Goal: Information Seeking & Learning: Check status

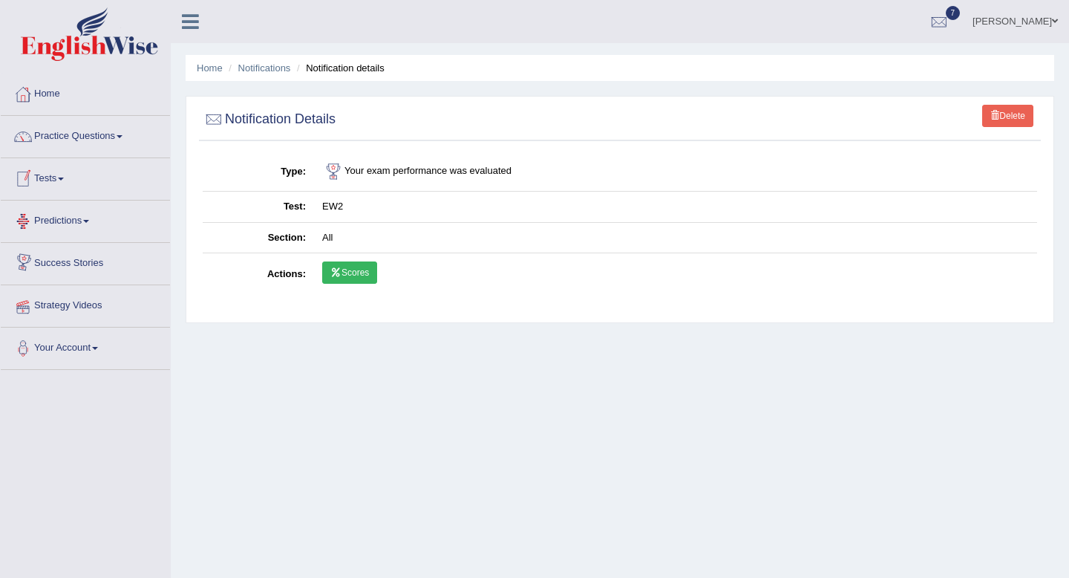
click at [64, 179] on span at bounding box center [61, 178] width 6 height 3
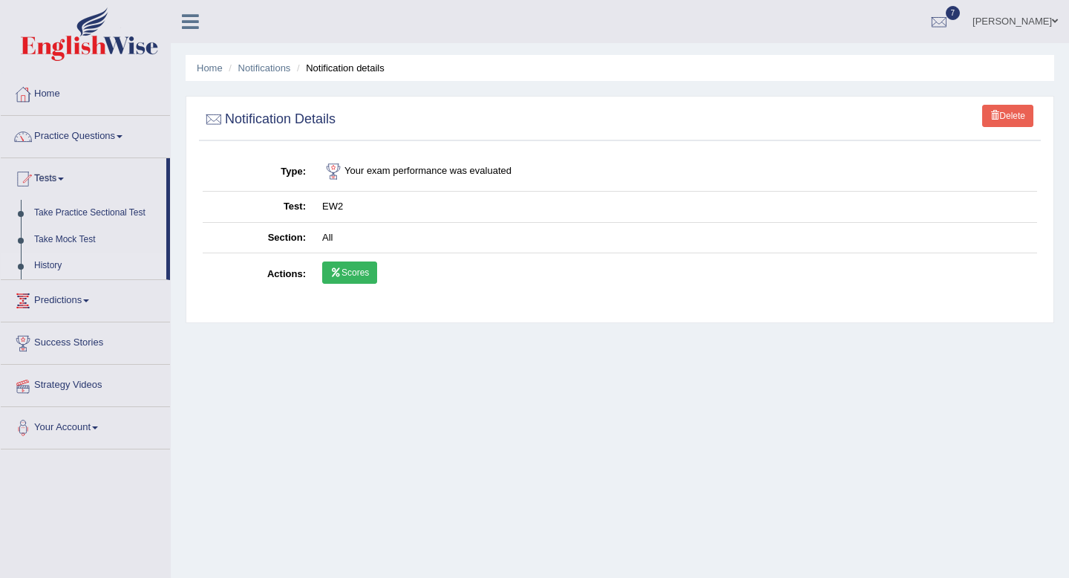
click at [50, 261] on link "History" at bounding box center [96, 266] width 139 height 27
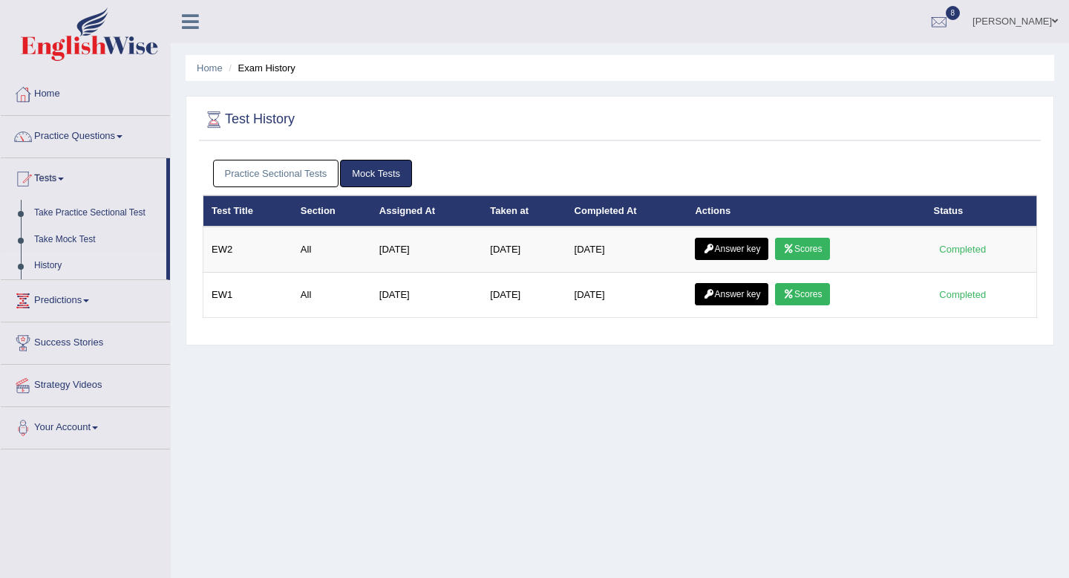
click at [284, 179] on link "Practice Sectional Tests" at bounding box center [276, 173] width 126 height 27
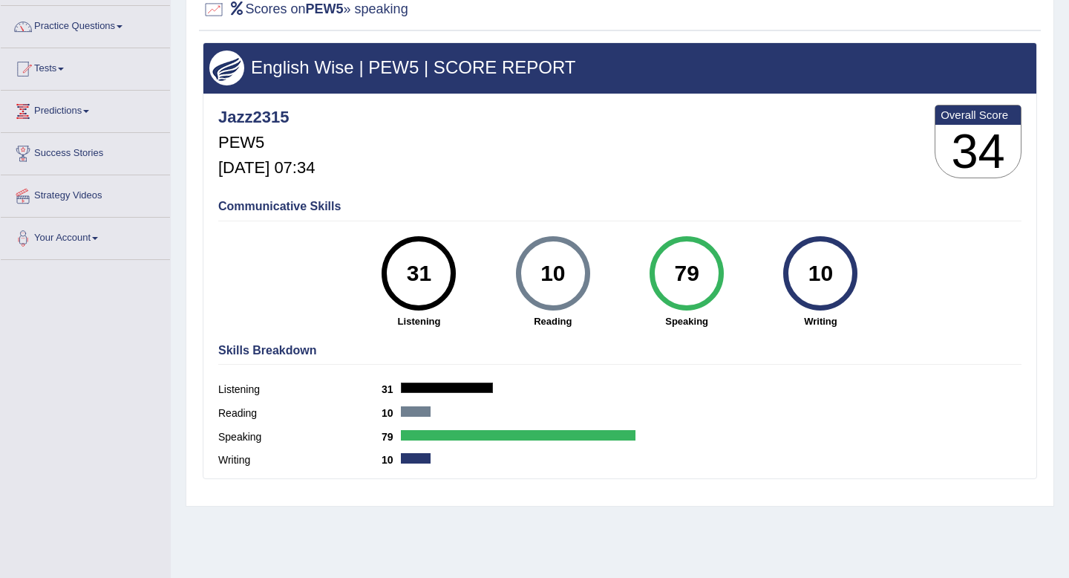
scroll to position [148, 0]
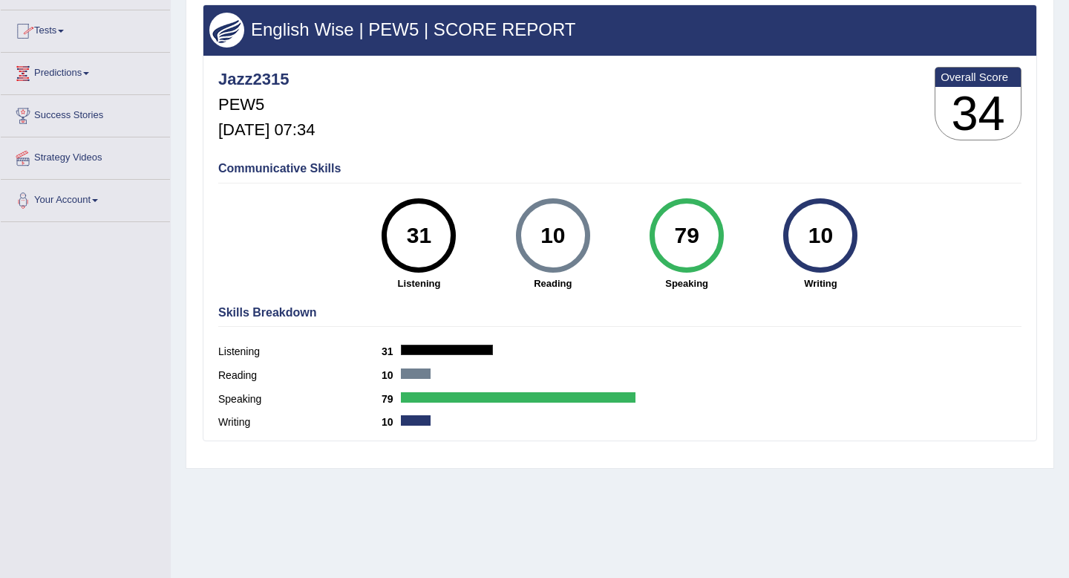
click at [53, 27] on link "Tests" at bounding box center [85, 28] width 169 height 37
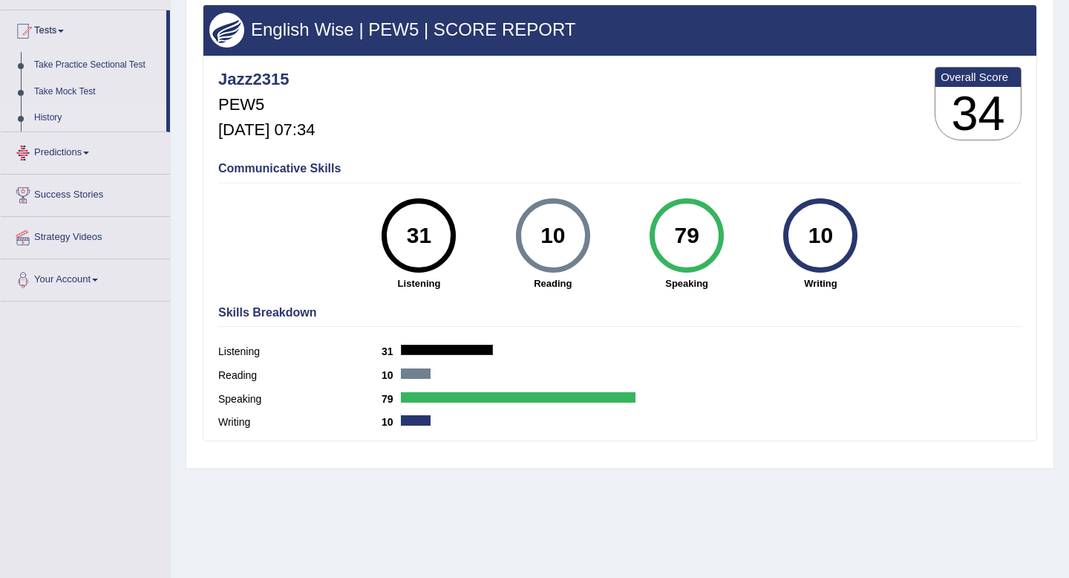
click at [55, 111] on link "History" at bounding box center [96, 118] width 139 height 27
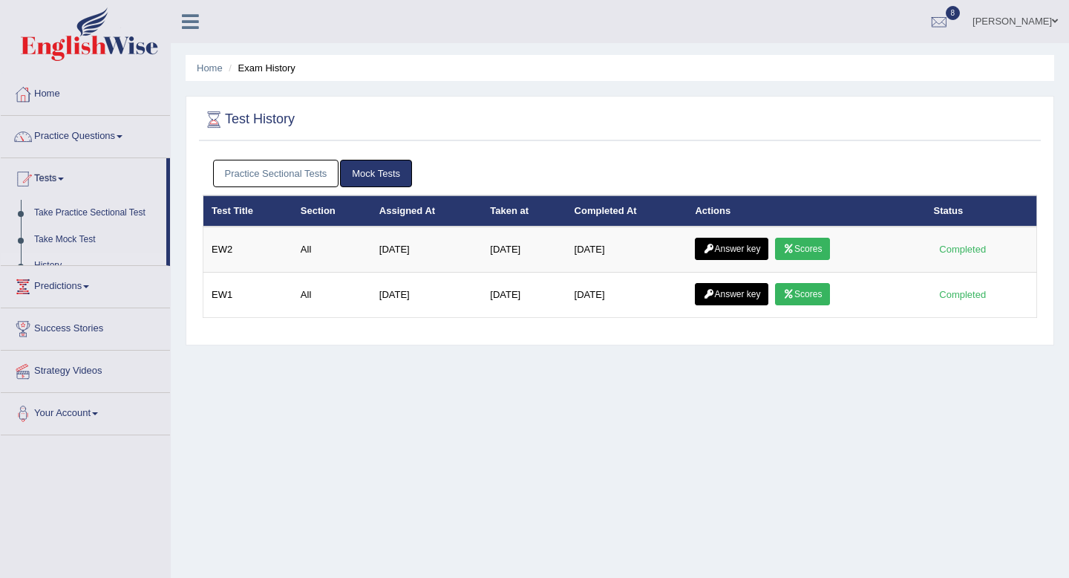
click at [250, 177] on link "Practice Sectional Tests" at bounding box center [276, 173] width 126 height 27
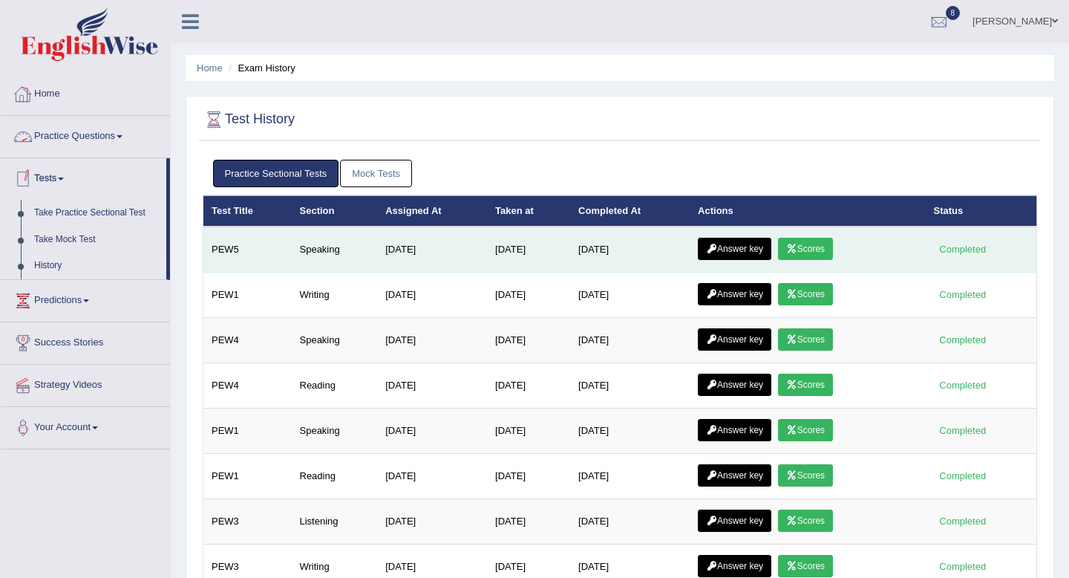
click at [758, 253] on link "Answer key" at bounding box center [735, 249] width 74 height 22
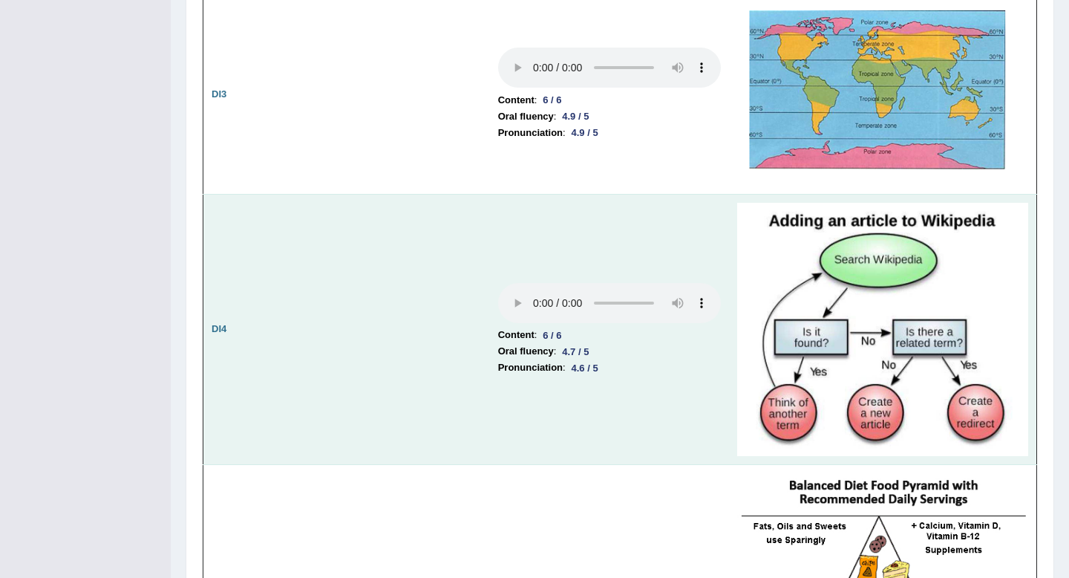
scroll to position [2443, 0]
